Goal: Download file/media

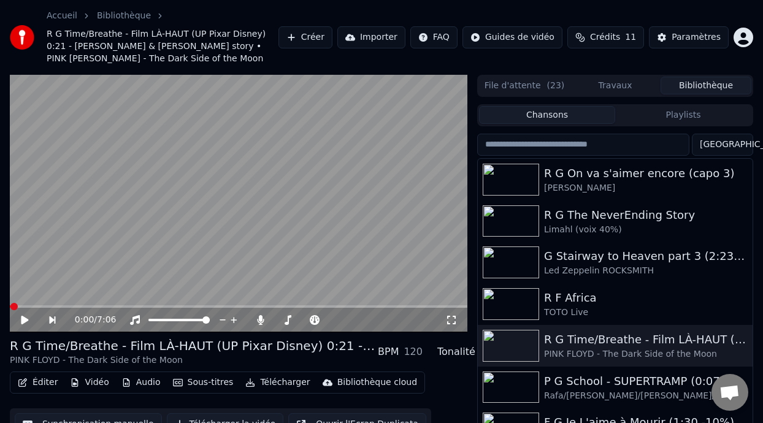
scroll to position [37, 0]
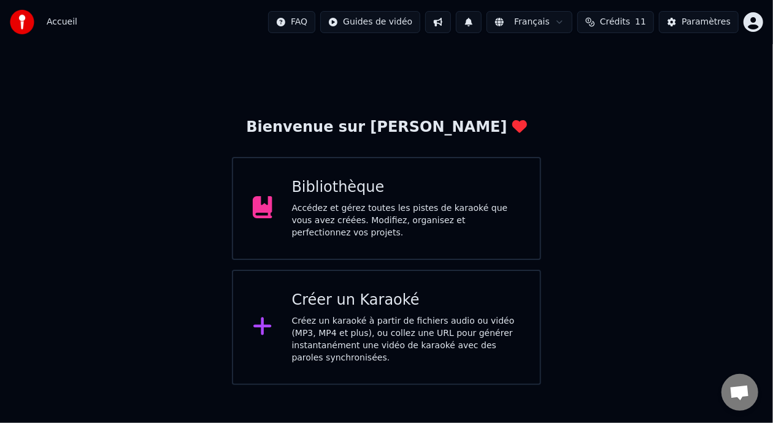
click at [461, 236] on div "Bibliothèque Accédez et gérez toutes les pistes de karaoké que vous avez créées…" at bounding box center [386, 208] width 309 height 103
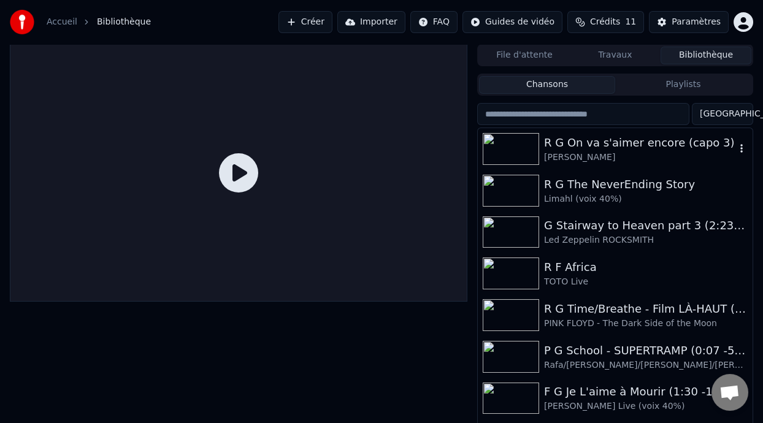
click at [610, 146] on div "R G On va s'aimer encore (capo 3)" at bounding box center [639, 142] width 191 height 17
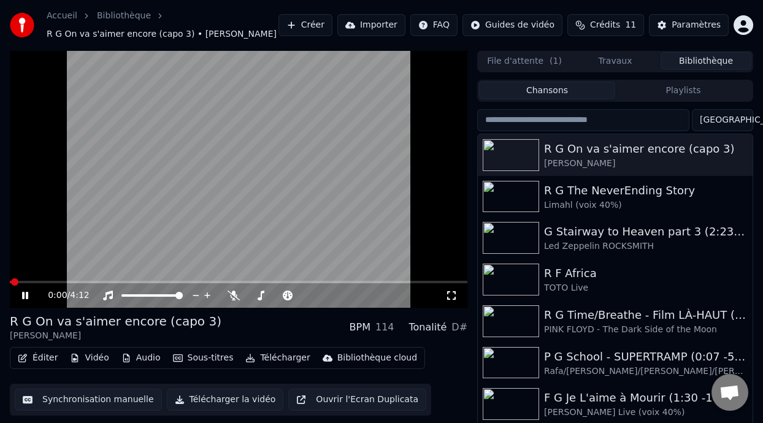
click at [26, 297] on icon at bounding box center [25, 295] width 6 height 7
click at [234, 292] on icon at bounding box center [234, 296] width 12 height 10
click at [275, 360] on button "Télécharger" at bounding box center [277, 358] width 74 height 17
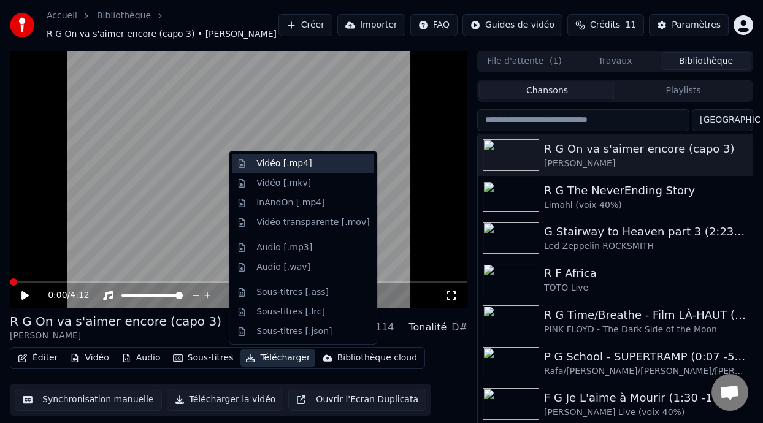
click at [322, 164] on div "Vidéo [.mp4]" at bounding box center [312, 164] width 113 height 12
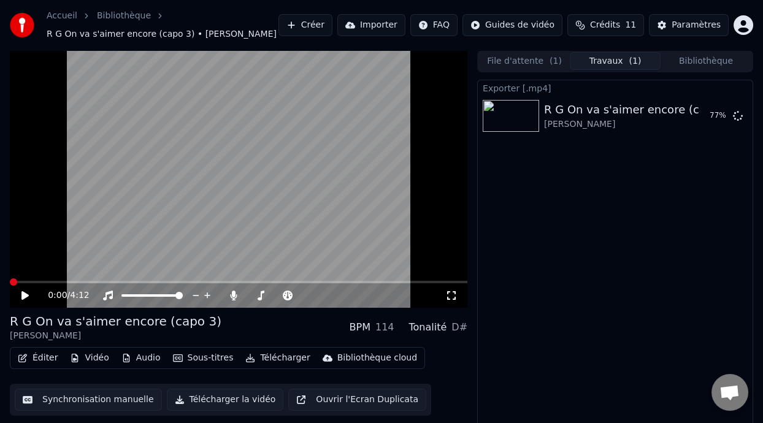
click at [550, 63] on span "( 1 )" at bounding box center [556, 61] width 12 height 12
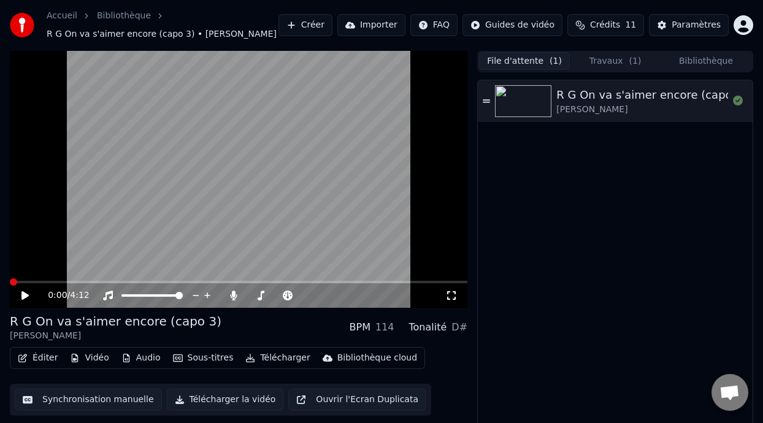
click at [629, 63] on span "( 1 )" at bounding box center [635, 61] width 12 height 12
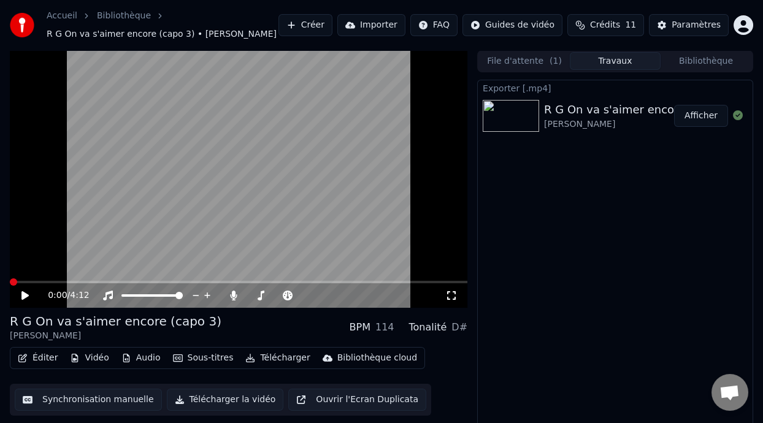
click at [699, 120] on button "Afficher" at bounding box center [701, 116] width 54 height 22
click at [231, 292] on icon at bounding box center [234, 296] width 12 height 10
click at [23, 292] on icon at bounding box center [24, 295] width 7 height 9
click at [29, 296] on icon at bounding box center [34, 296] width 28 height 10
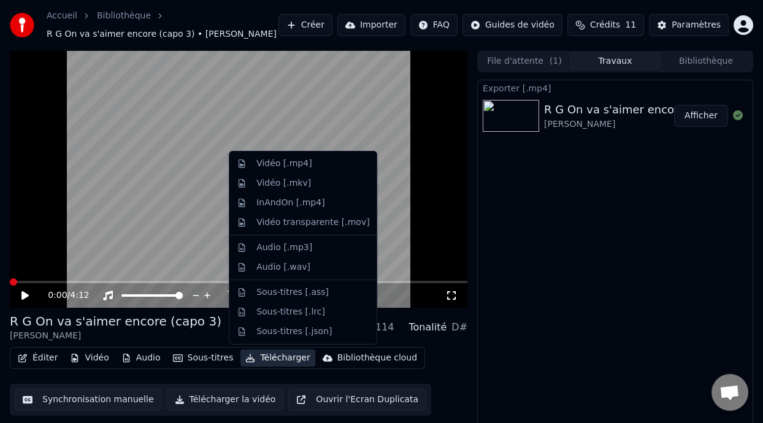
click at [255, 356] on button "Télécharger" at bounding box center [277, 358] width 74 height 17
click at [323, 163] on div "Vidéo [.mp4]" at bounding box center [312, 164] width 113 height 12
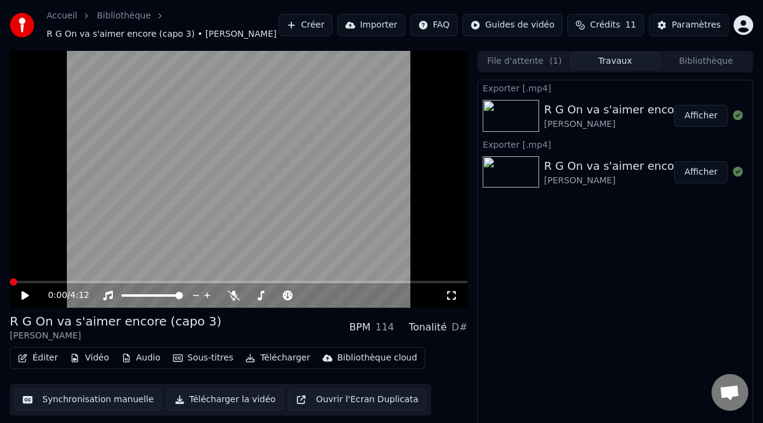
click at [703, 115] on button "Afficher" at bounding box center [701, 116] width 54 height 22
click at [688, 66] on button "Bibliothèque" at bounding box center [706, 61] width 91 height 18
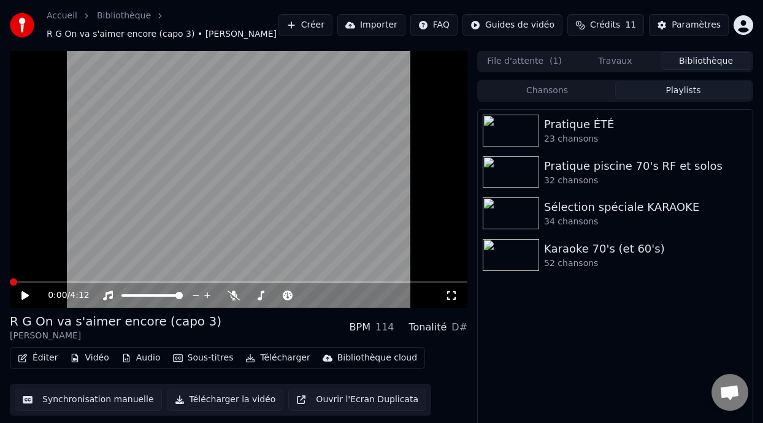
click at [686, 90] on button "Playlists" at bounding box center [683, 91] width 136 height 18
click at [596, 253] on div "Karaoke 70's (et 60's)" at bounding box center [639, 248] width 191 height 17
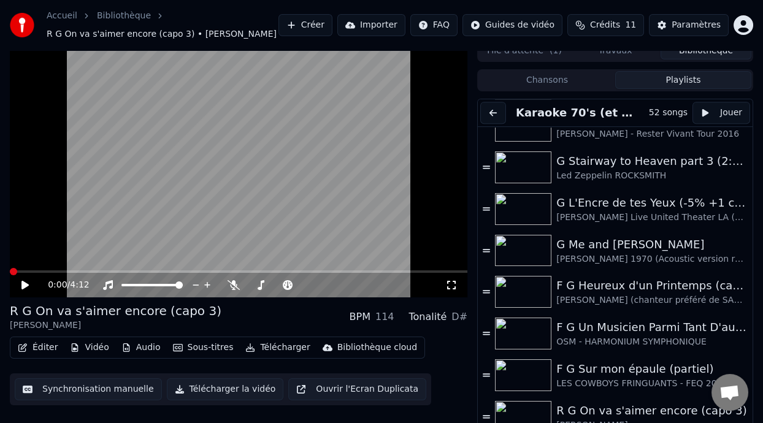
scroll to position [24, 0]
